Goal: Task Accomplishment & Management: Use online tool/utility

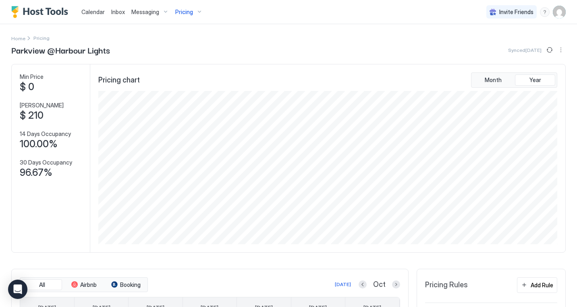
scroll to position [153, 461]
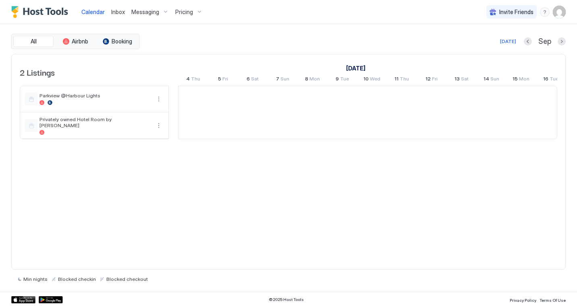
scroll to position [0, 447]
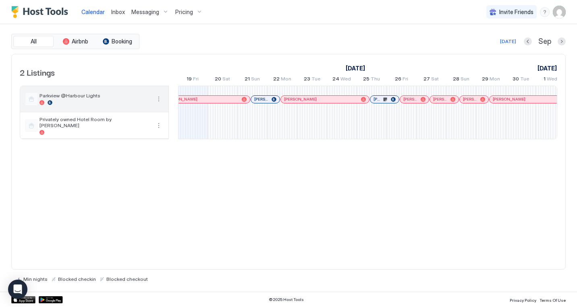
click at [161, 99] on button "More options" at bounding box center [159, 99] width 10 height 10
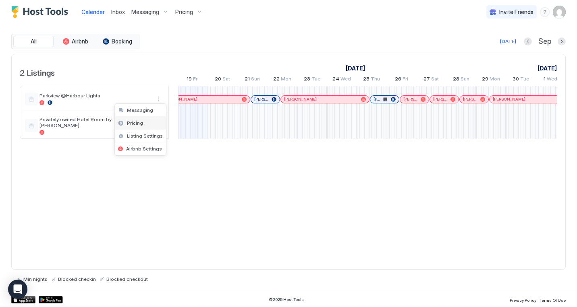
click at [136, 122] on span "Pricing" at bounding box center [135, 123] width 16 height 6
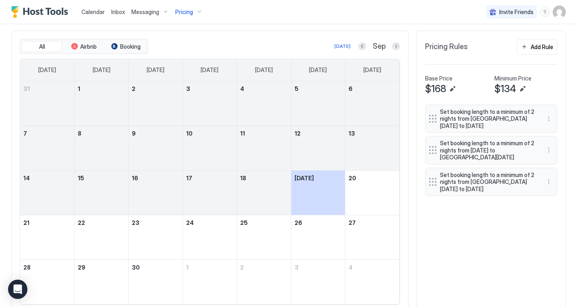
scroll to position [249, 0]
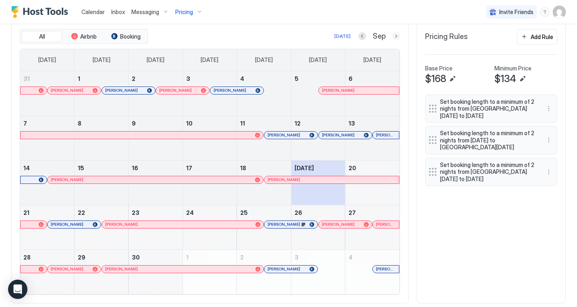
click at [397, 38] on button "Next month" at bounding box center [396, 36] width 8 height 8
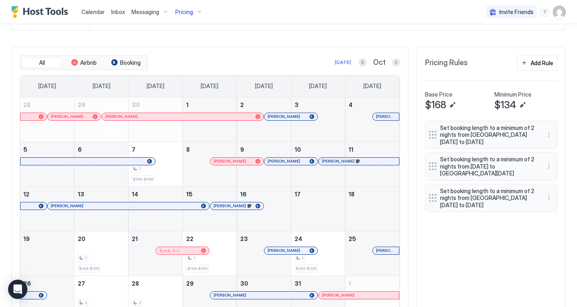
scroll to position [224, 0]
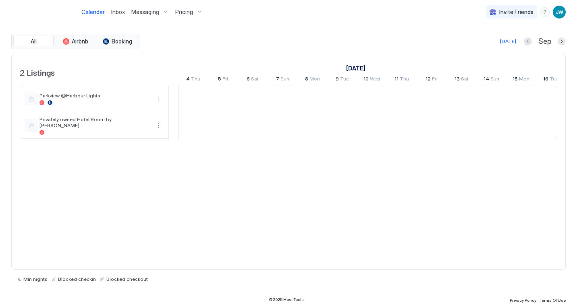
scroll to position [0, 447]
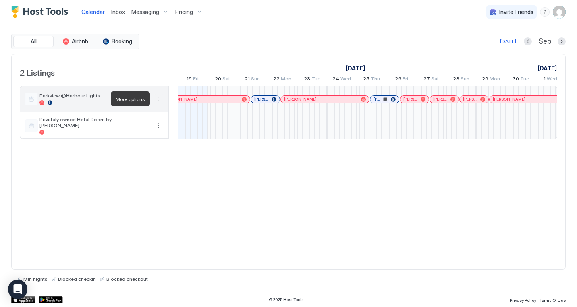
click at [158, 99] on button "More options" at bounding box center [159, 99] width 10 height 10
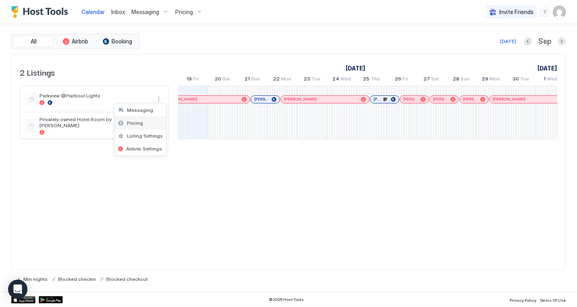
click at [149, 124] on div "Pricing" at bounding box center [140, 123] width 51 height 13
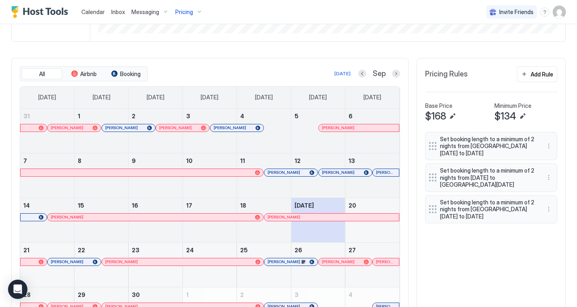
scroll to position [209, 0]
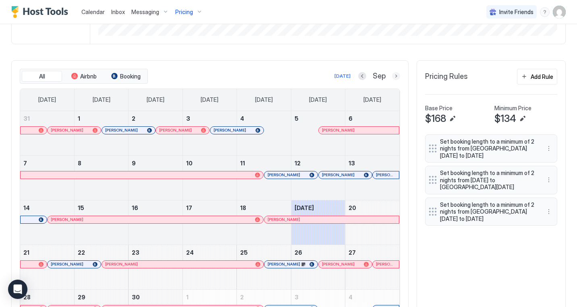
click at [397, 76] on button "Next month" at bounding box center [396, 76] width 8 height 8
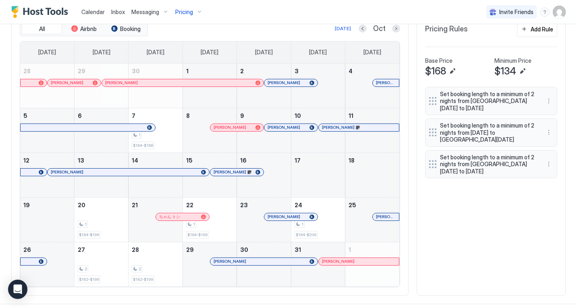
scroll to position [267, 0]
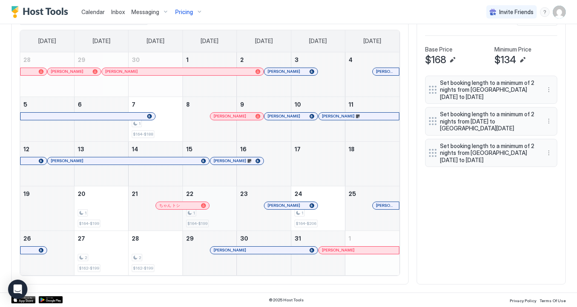
click at [218, 211] on div "1" at bounding box center [209, 213] width 47 height 8
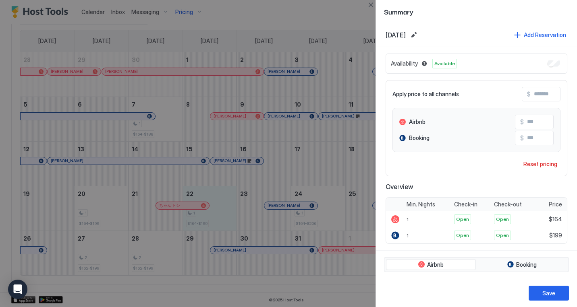
scroll to position [0, 0]
drag, startPoint x: 530, startPoint y: 138, endPoint x: 542, endPoint y: 138, distance: 11.3
click at [542, 138] on input "***" at bounding box center [556, 139] width 64 height 14
type input "***"
click at [547, 292] on div "Save" at bounding box center [548, 293] width 13 height 8
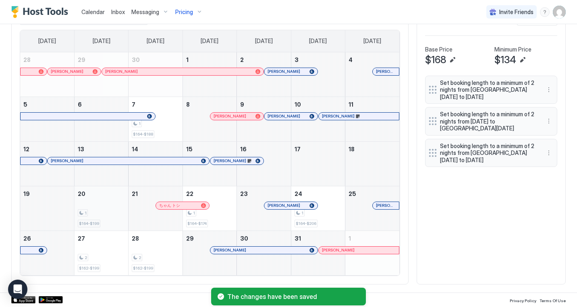
click at [111, 213] on div "1" at bounding box center [101, 213] width 47 height 8
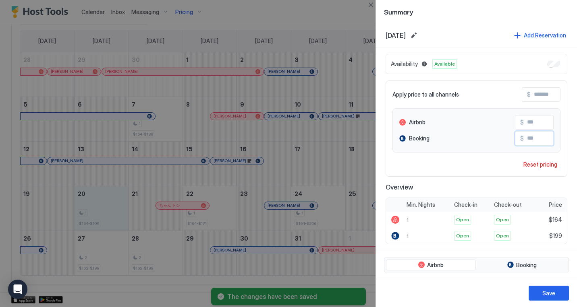
drag, startPoint x: 530, startPoint y: 139, endPoint x: 563, endPoint y: 139, distance: 33.4
click at [563, 139] on input "***" at bounding box center [556, 139] width 64 height 14
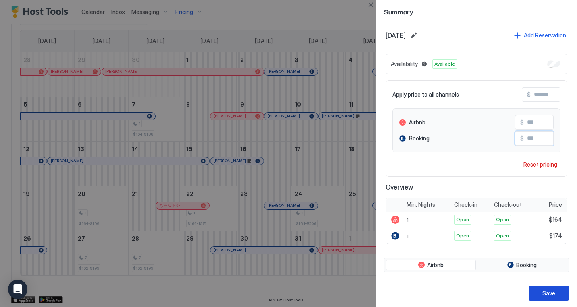
type input "***"
click at [554, 294] on div "Save" at bounding box center [548, 293] width 13 height 8
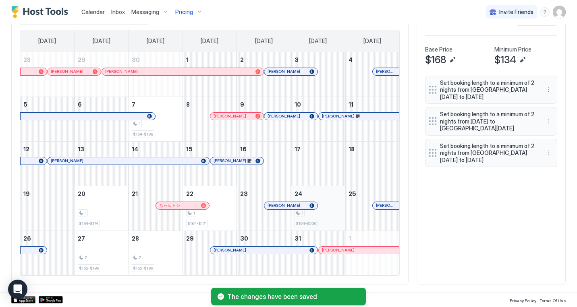
click at [333, 221] on div "1 $164-$206" at bounding box center [317, 209] width 47 height 38
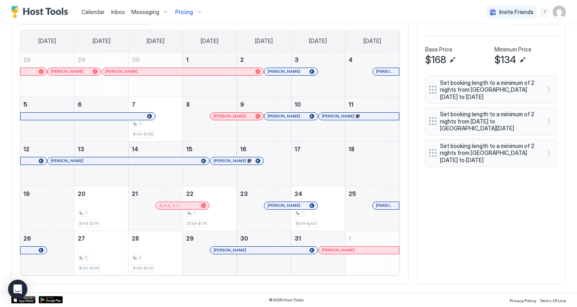
click at [438, 230] on div "All Airbnb Booking Today Oct Sunday Monday Tuesday Wednesday Thursday Friday Sa…" at bounding box center [288, 143] width 554 height 283
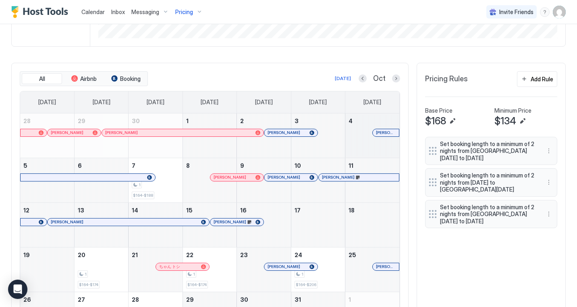
scroll to position [204, 0]
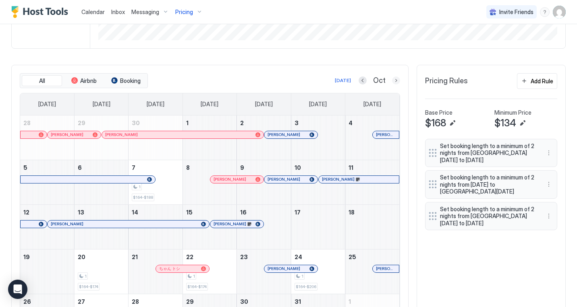
click at [397, 81] on button "Next month" at bounding box center [396, 81] width 8 height 8
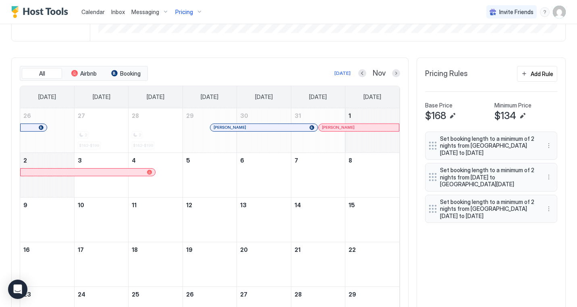
scroll to position [212, 0]
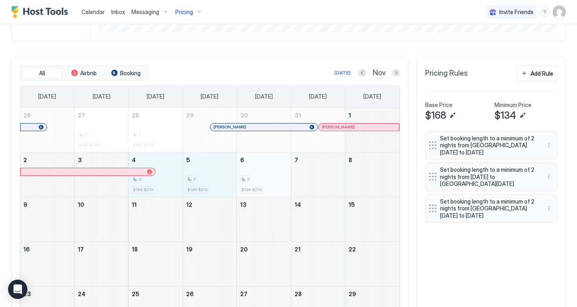
drag, startPoint x: 167, startPoint y: 187, endPoint x: 252, endPoint y: 178, distance: 85.8
click at [252, 178] on tr "2 3 4 2 $184-$210 5 2 $184-$210 6 2 $184-$210 7 8" at bounding box center [209, 174] width 379 height 45
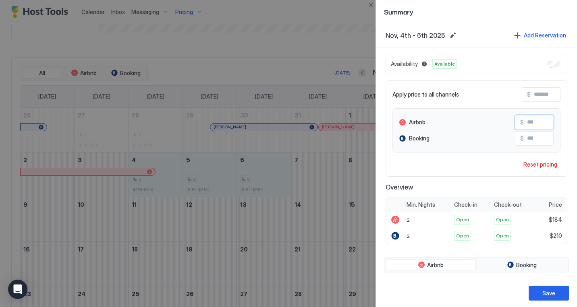
drag, startPoint x: 530, startPoint y: 122, endPoint x: 544, endPoint y: 122, distance: 13.7
click at [544, 122] on input "***" at bounding box center [556, 123] width 64 height 14
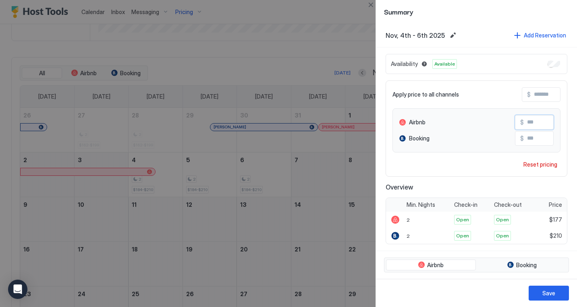
type input "***"
drag, startPoint x: 530, startPoint y: 139, endPoint x: 546, endPoint y: 139, distance: 15.7
click at [546, 139] on input "***" at bounding box center [556, 139] width 64 height 14
type input "***"
click at [546, 295] on div "Save" at bounding box center [548, 293] width 13 height 8
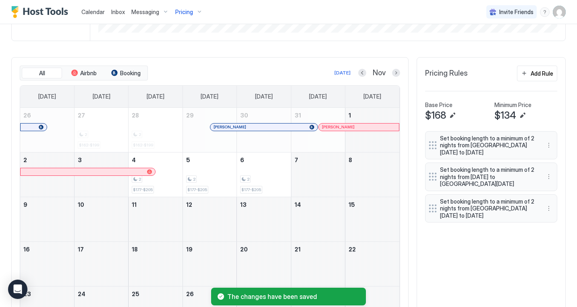
click at [468, 276] on div "All Airbnb Booking Today Nov Sunday Monday Tuesday Wednesday Thursday Friday Sa…" at bounding box center [288, 221] width 554 height 328
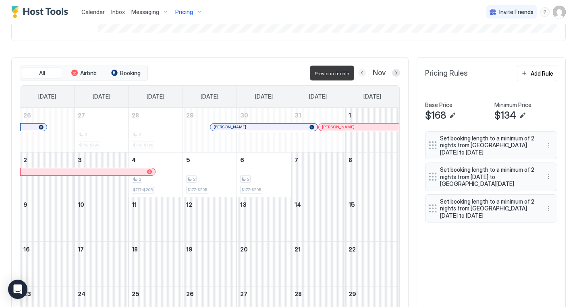
click at [363, 72] on button "Previous month" at bounding box center [362, 73] width 8 height 8
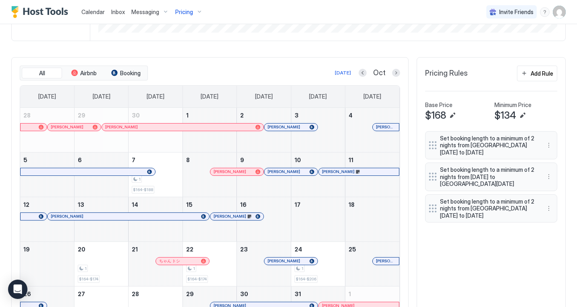
scroll to position [267, 0]
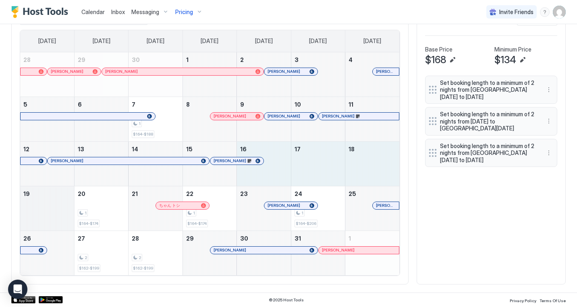
drag, startPoint x: 282, startPoint y: 164, endPoint x: 48, endPoint y: 210, distance: 238.1
click at [48, 210] on tbody "28 Kristina Forrest 29 Jane Holmes 30 1 2 Tanya Newsome 3 4 Jodie Michelle 5 6 …" at bounding box center [209, 163] width 379 height 223
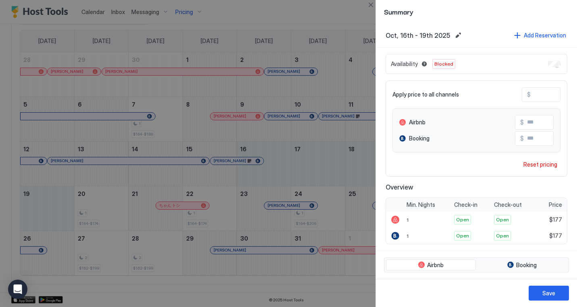
click at [284, 98] on div at bounding box center [288, 153] width 577 height 307
click at [503, 236] on span "Open" at bounding box center [502, 235] width 13 height 7
click at [503, 220] on span "Open" at bounding box center [502, 219] width 13 height 7
click at [371, 6] on button "Close" at bounding box center [371, 5] width 10 height 10
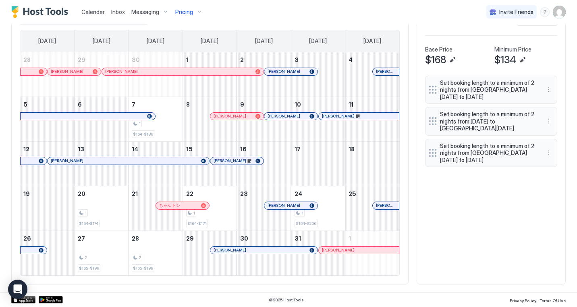
click at [432, 241] on div "All Airbnb Booking Today Oct Sunday Monday Tuesday Wednesday Thursday Friday Sa…" at bounding box center [288, 143] width 554 height 283
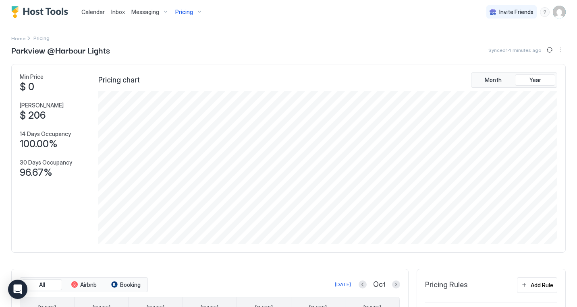
scroll to position [153, 461]
